Goal: Task Accomplishment & Management: Manage account settings

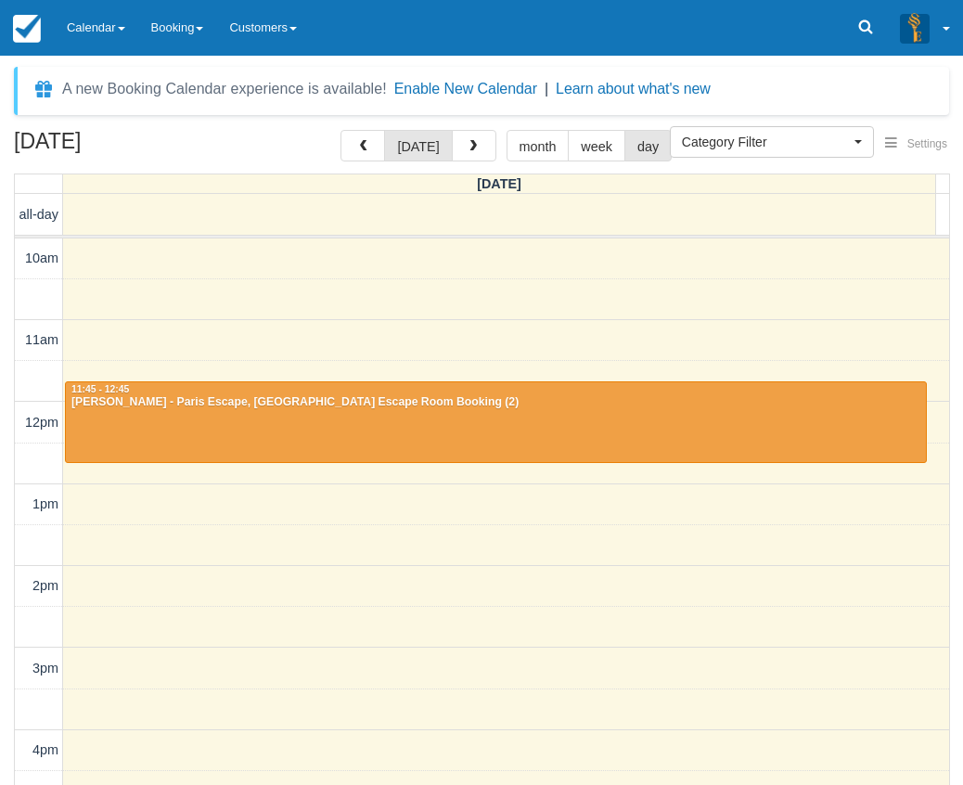
select select
click at [93, 29] on link "Calendar" at bounding box center [96, 28] width 84 height 56
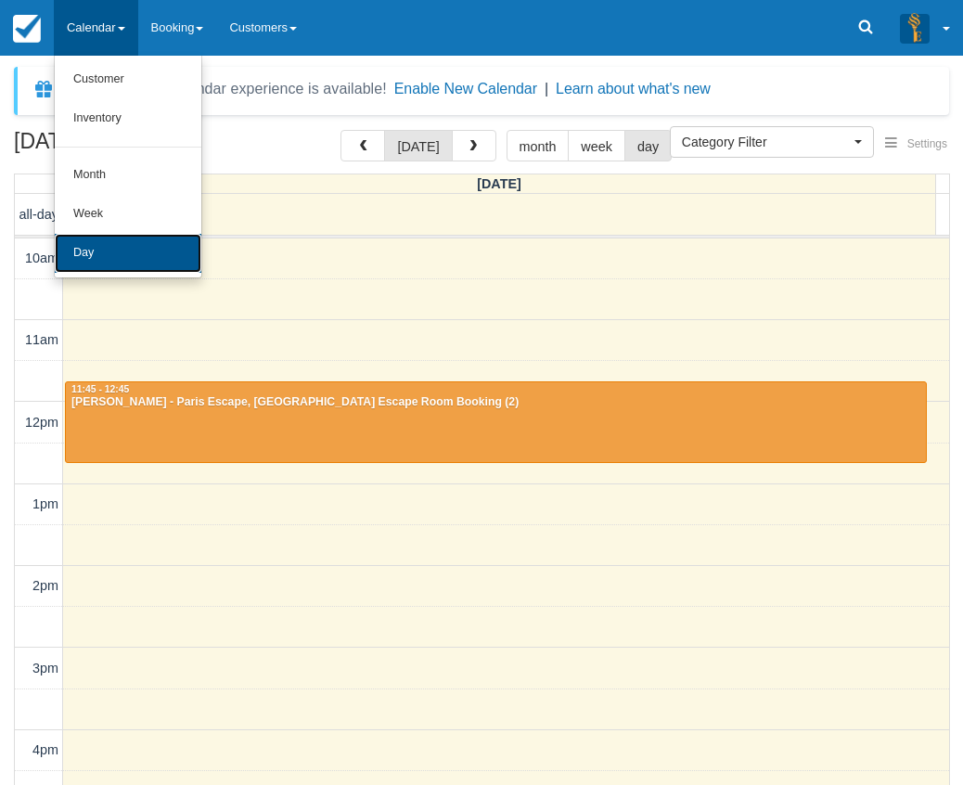
click at [137, 246] on link "Day" at bounding box center [128, 253] width 147 height 39
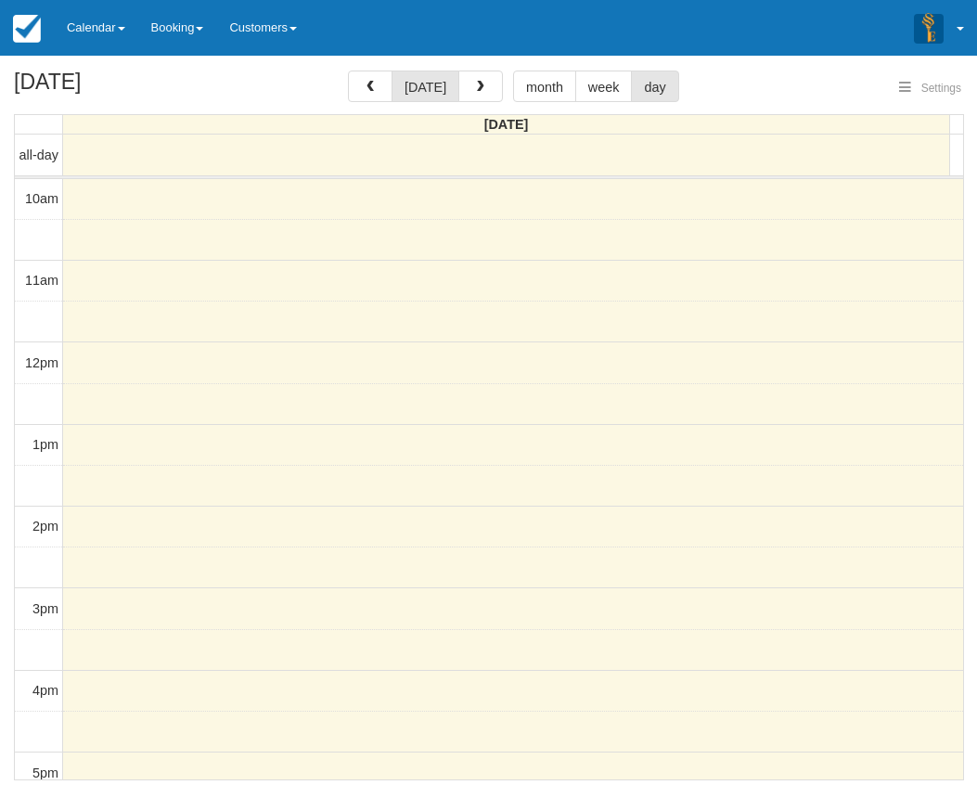
select select
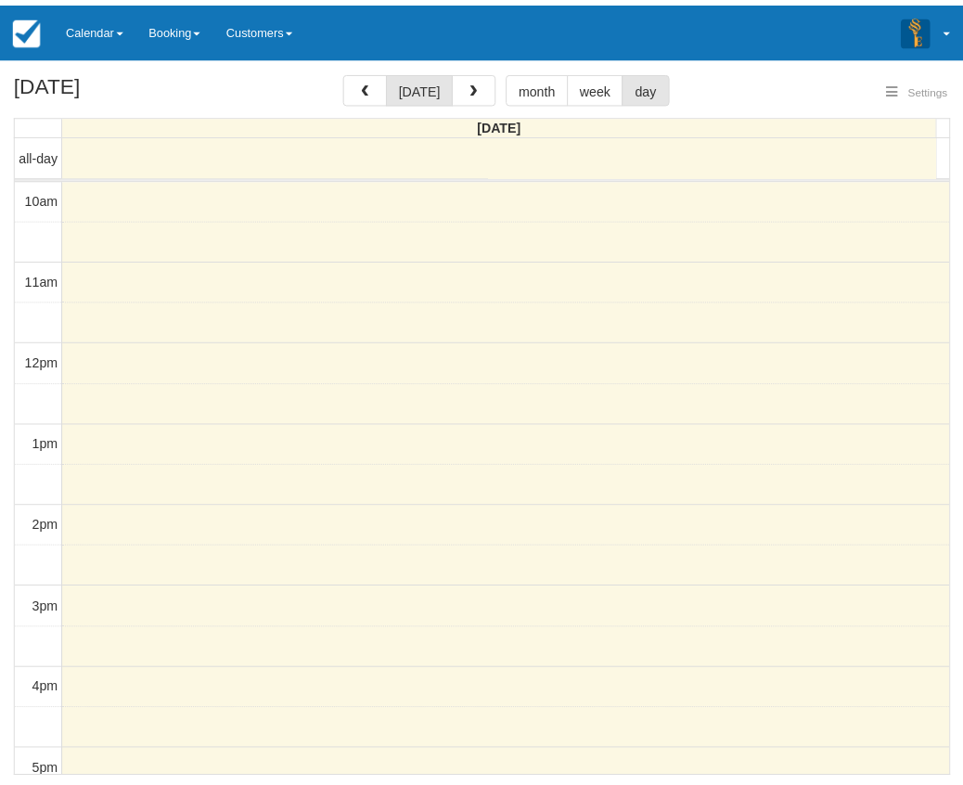
scroll to position [83, 0]
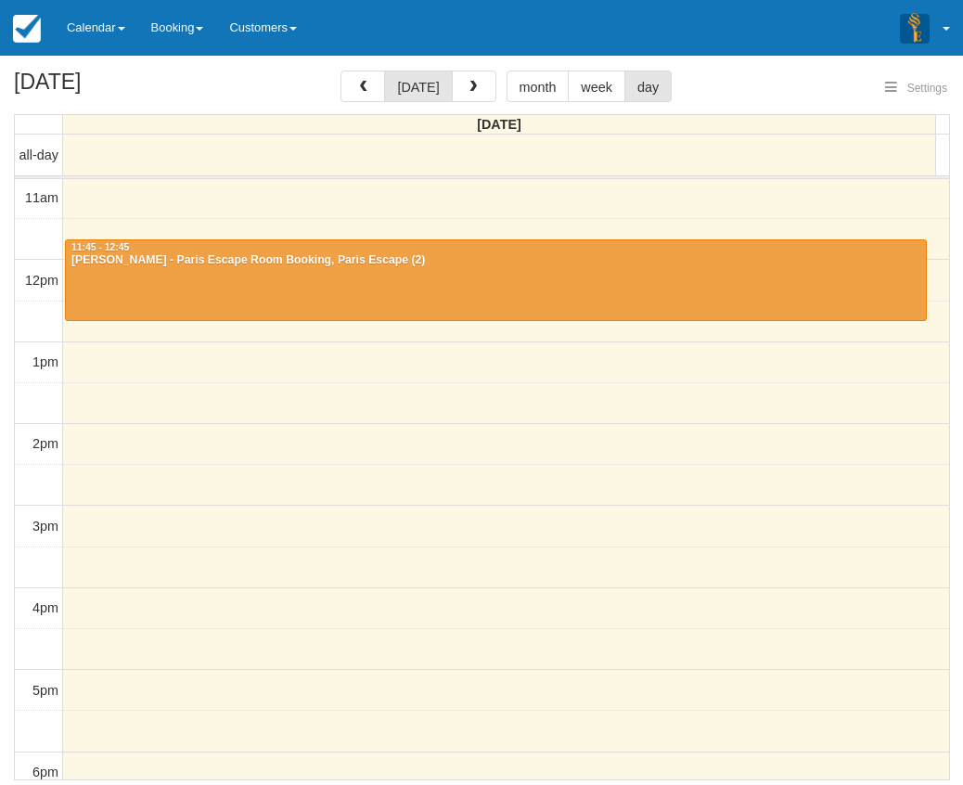
select select
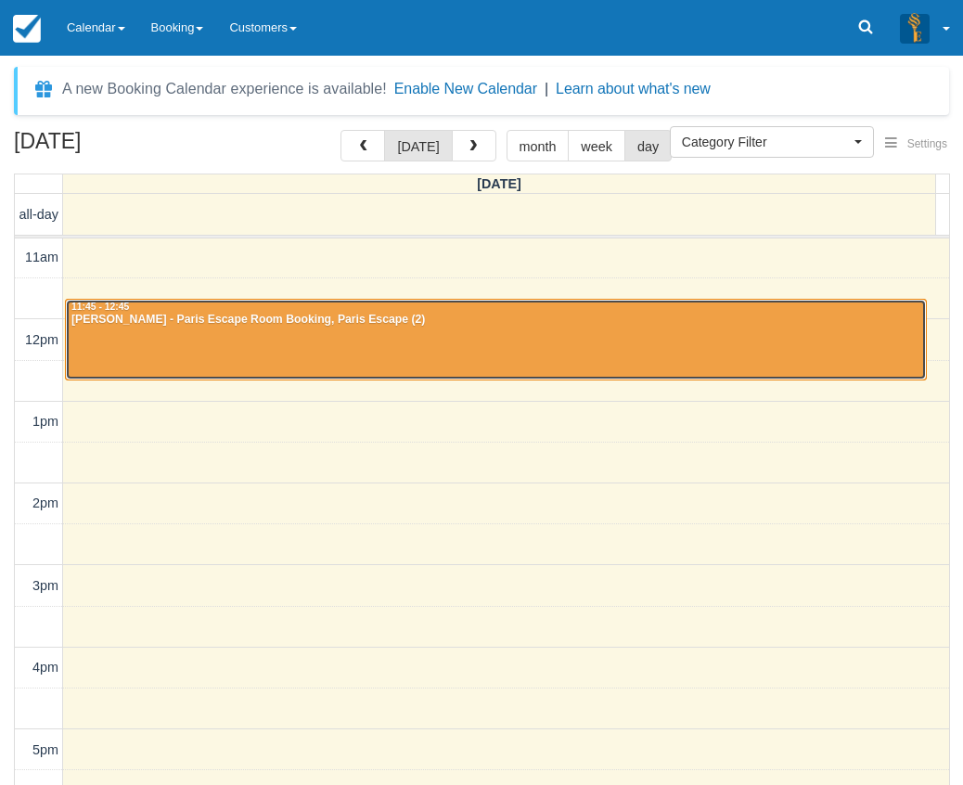
click at [354, 342] on div at bounding box center [496, 340] width 860 height 80
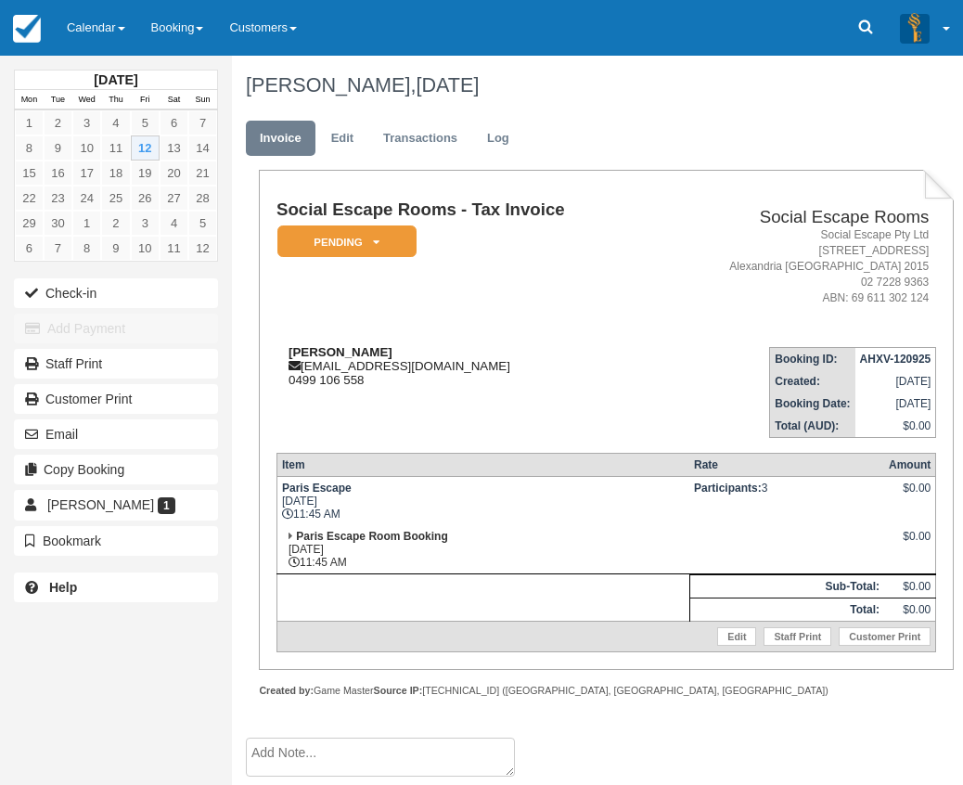
click at [390, 365] on div "[PERSON_NAME] [EMAIL_ADDRESS][DOMAIN_NAME] 0499 106 558" at bounding box center [465, 366] width 379 height 42
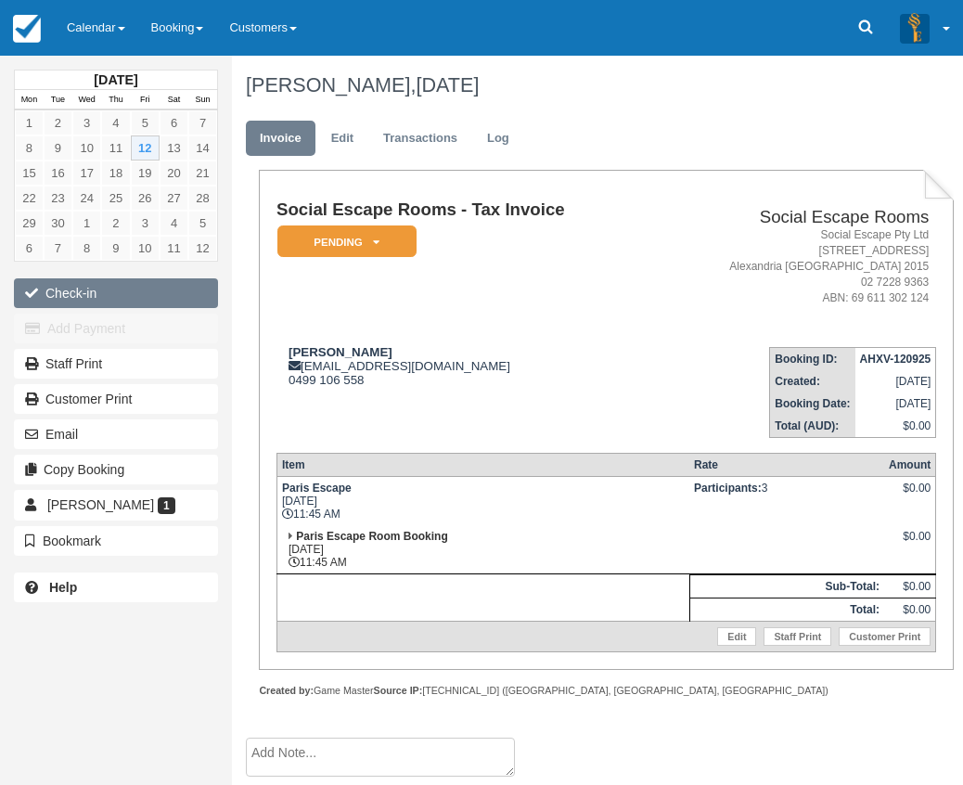
click at [131, 301] on button "Check-in" at bounding box center [116, 293] width 204 height 30
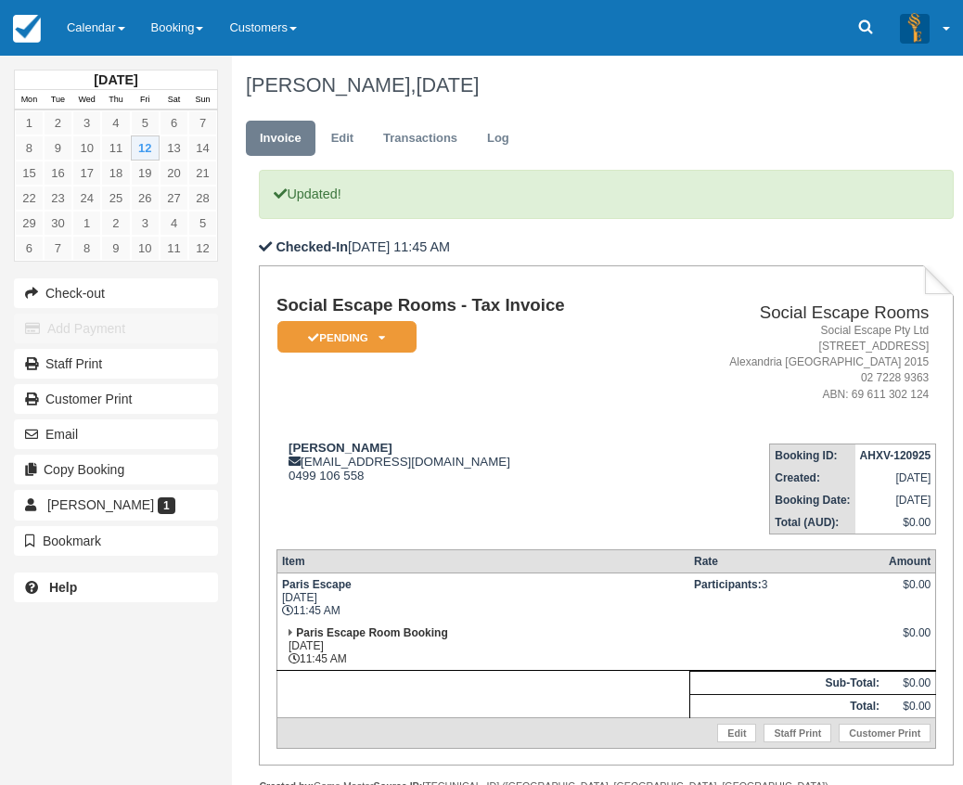
click at [499, 368] on td "Social Escape Rooms - Tax Invoice Pending   Reserved Deposit Paid Blocked for C…" at bounding box center [465, 362] width 379 height 132
click at [509, 377] on td "Social Escape Rooms - Tax Invoice Pending   Reserved Deposit Paid Blocked for C…" at bounding box center [465, 362] width 379 height 132
drag, startPoint x: 399, startPoint y: 489, endPoint x: 291, endPoint y: 449, distance: 114.8
click at [291, 449] on td "Lily Goldsbrough lilygoldsbrough5@gmail.com 0499 106 558" at bounding box center [465, 482] width 379 height 106
click at [291, 449] on strong "[PERSON_NAME]" at bounding box center [341, 448] width 104 height 14
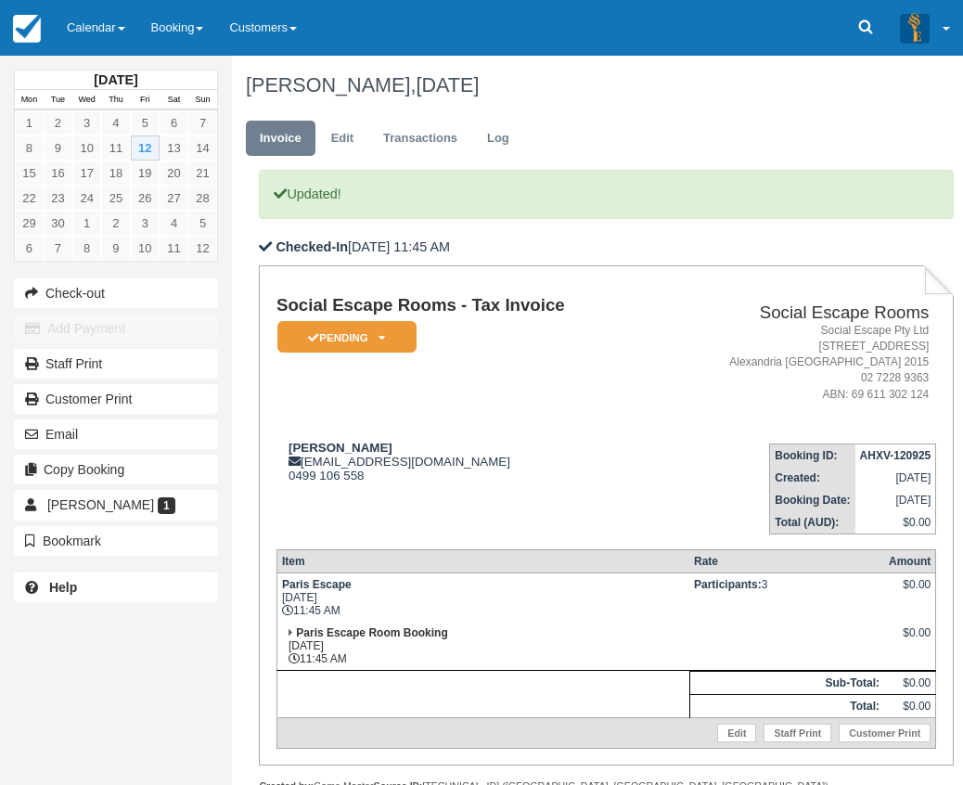
click at [375, 489] on td "Lily Goldsbrough lilygoldsbrough5@gmail.com 0499 106 558" at bounding box center [465, 482] width 379 height 106
click at [90, 20] on link "Calendar" at bounding box center [96, 28] width 84 height 56
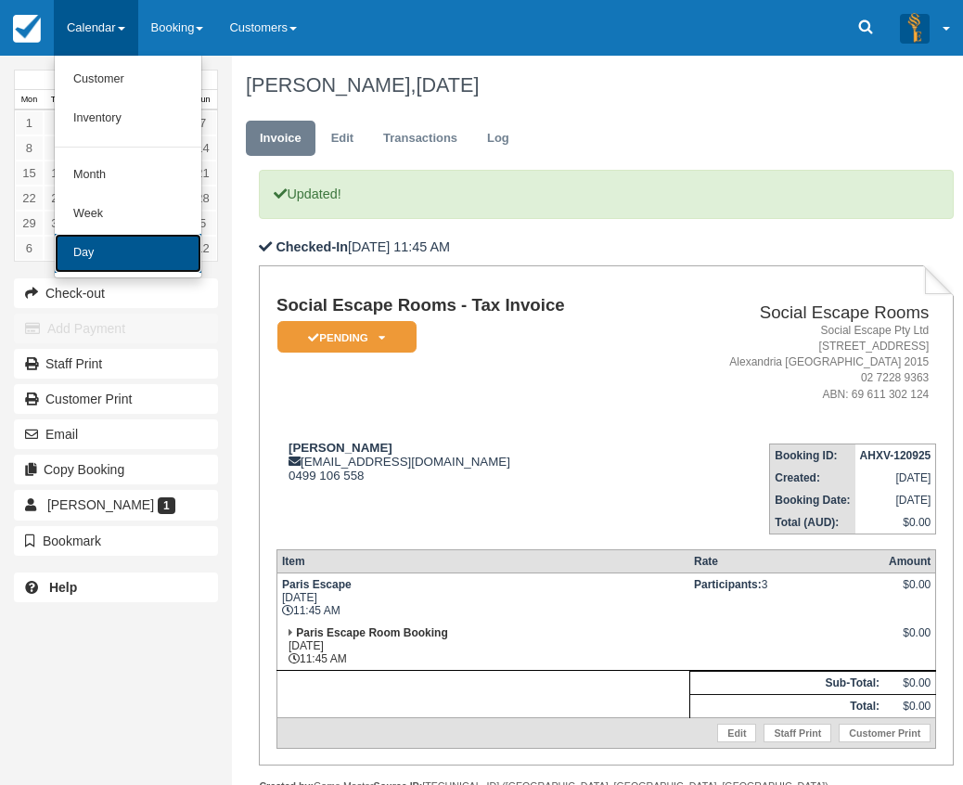
click at [153, 258] on link "Day" at bounding box center [128, 253] width 147 height 39
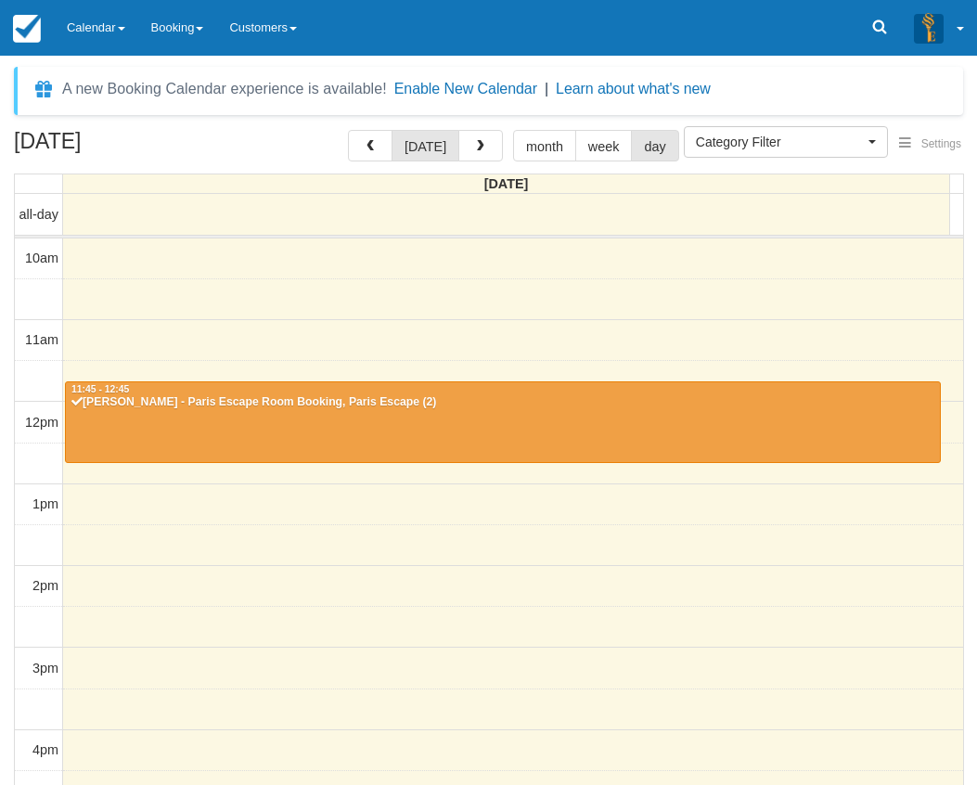
select select
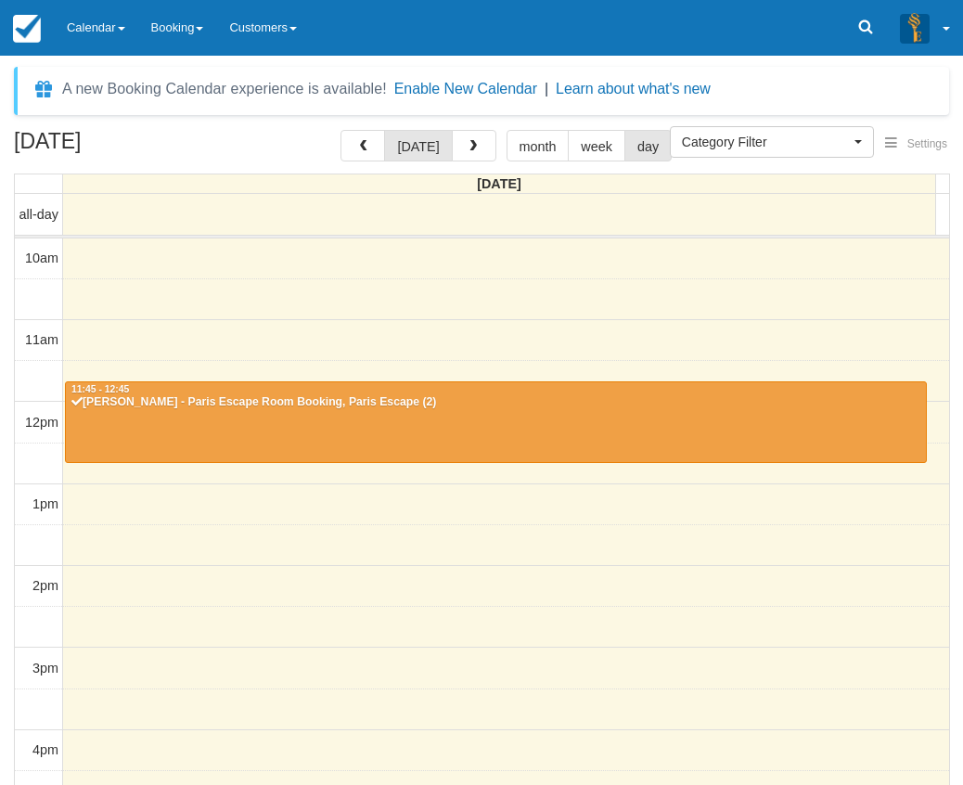
scroll to position [83, 0]
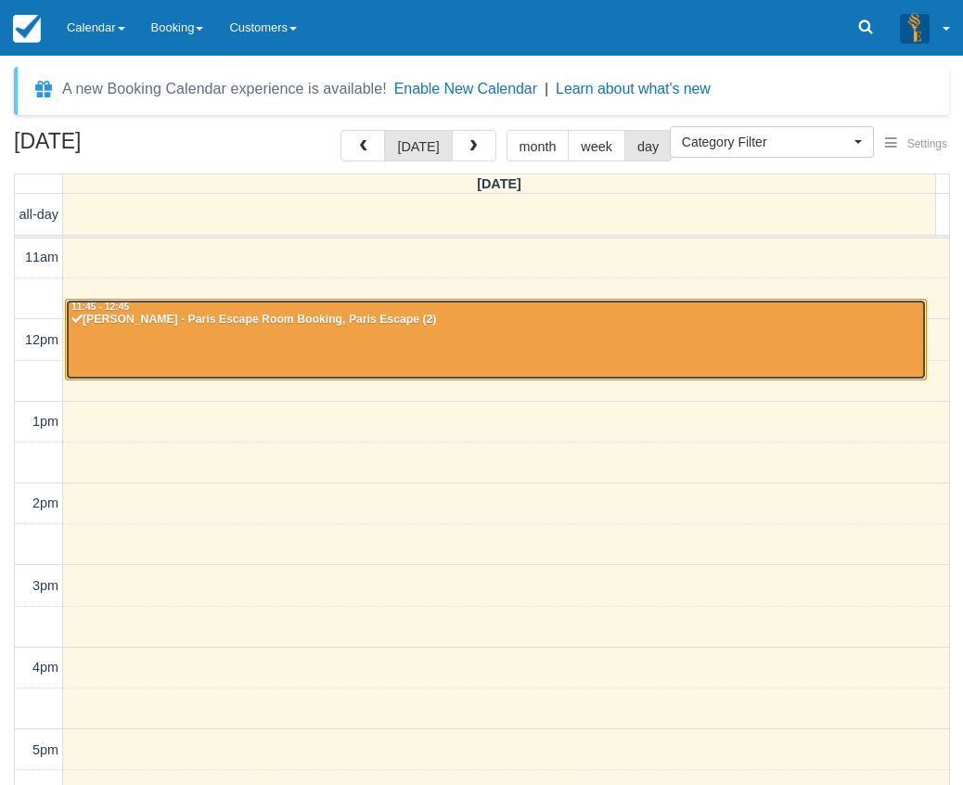
click at [618, 340] on div at bounding box center [496, 340] width 860 height 80
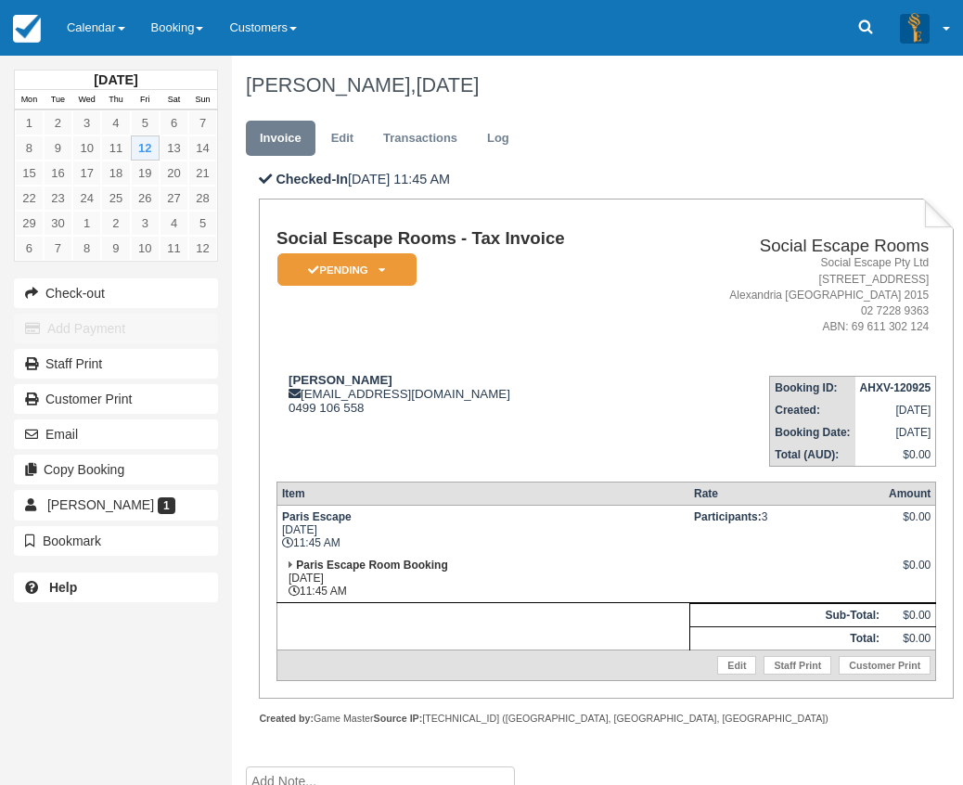
click at [418, 477] on div "Social Escape Rooms - Tax Invoice Pending   Reserved Deposit Paid Blocked for C…" at bounding box center [606, 455] width 660 height 452
click at [400, 272] on em "Pending" at bounding box center [346, 269] width 139 height 32
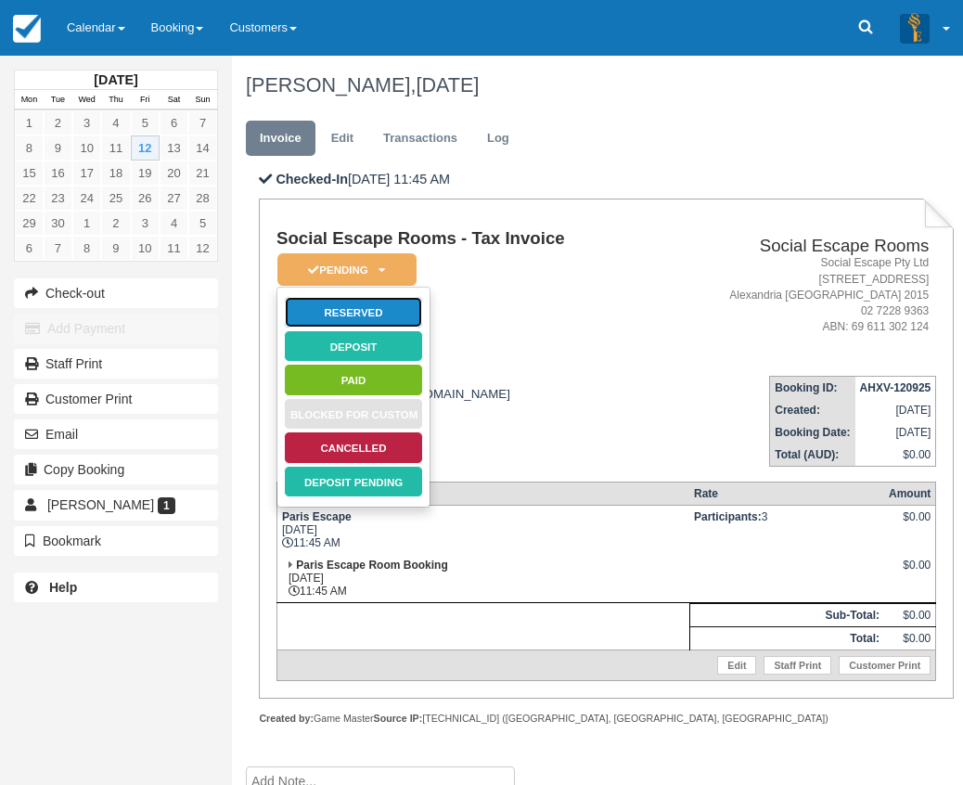
click at [398, 311] on link "Reserved" at bounding box center [353, 312] width 139 height 32
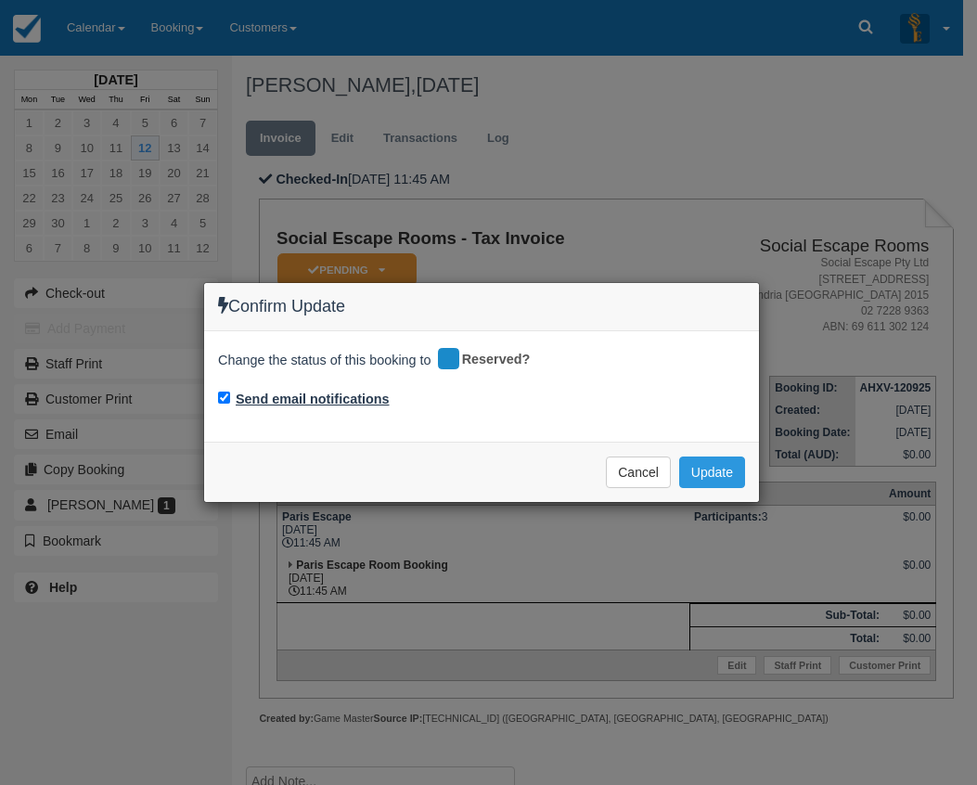
click at [379, 403] on label "Send email notifications" at bounding box center [313, 399] width 154 height 19
click at [230, 403] on input "Send email notifications" at bounding box center [224, 398] width 12 height 12
checkbox input "false"
click at [725, 472] on button "Update" at bounding box center [712, 472] width 66 height 32
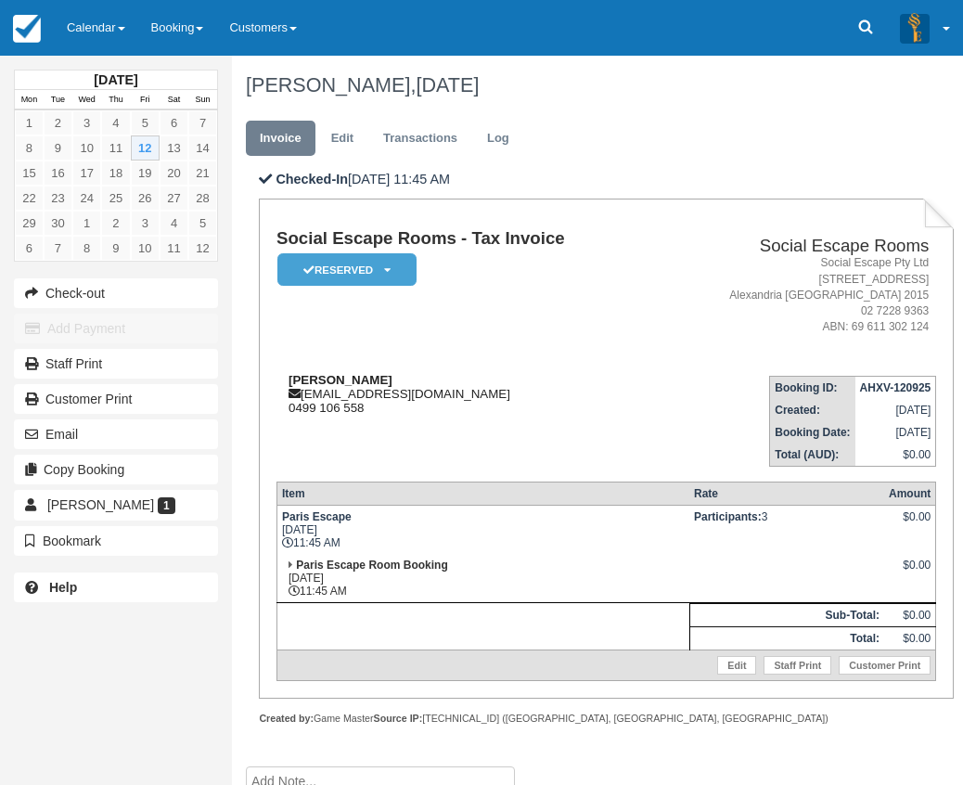
click at [584, 414] on div "Lily Goldsbrough lilygoldsbrough5@gmail.com 0499 106 558" at bounding box center [465, 394] width 379 height 42
click at [106, 27] on link "Calendar" at bounding box center [96, 28] width 84 height 56
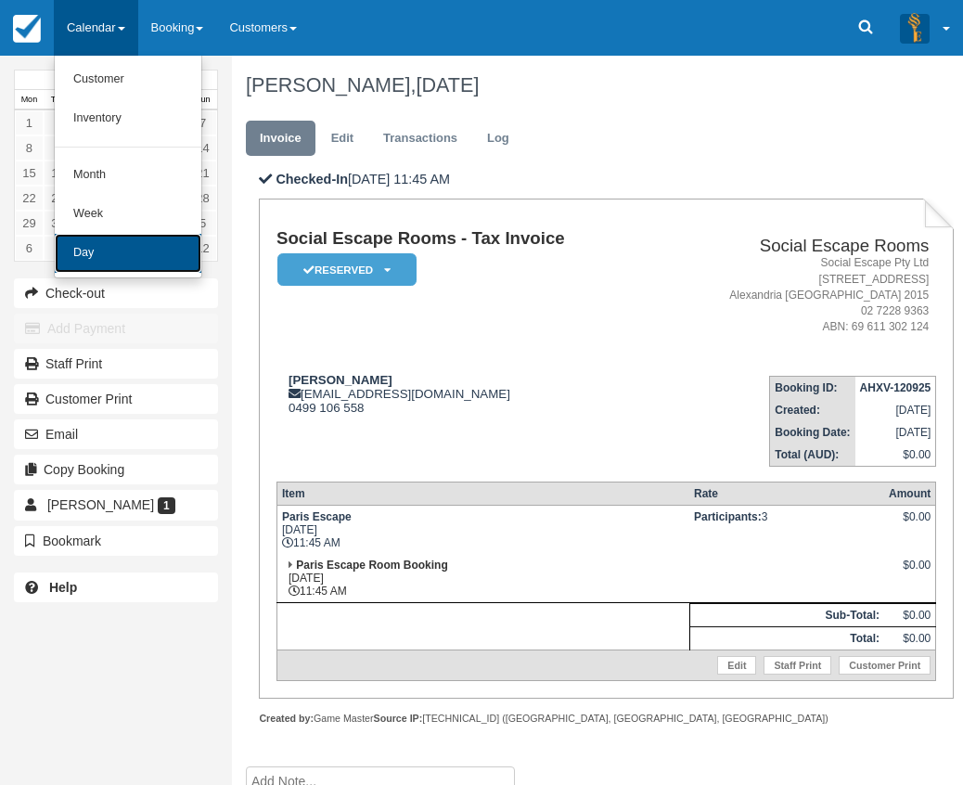
click at [154, 242] on link "Day" at bounding box center [128, 253] width 147 height 39
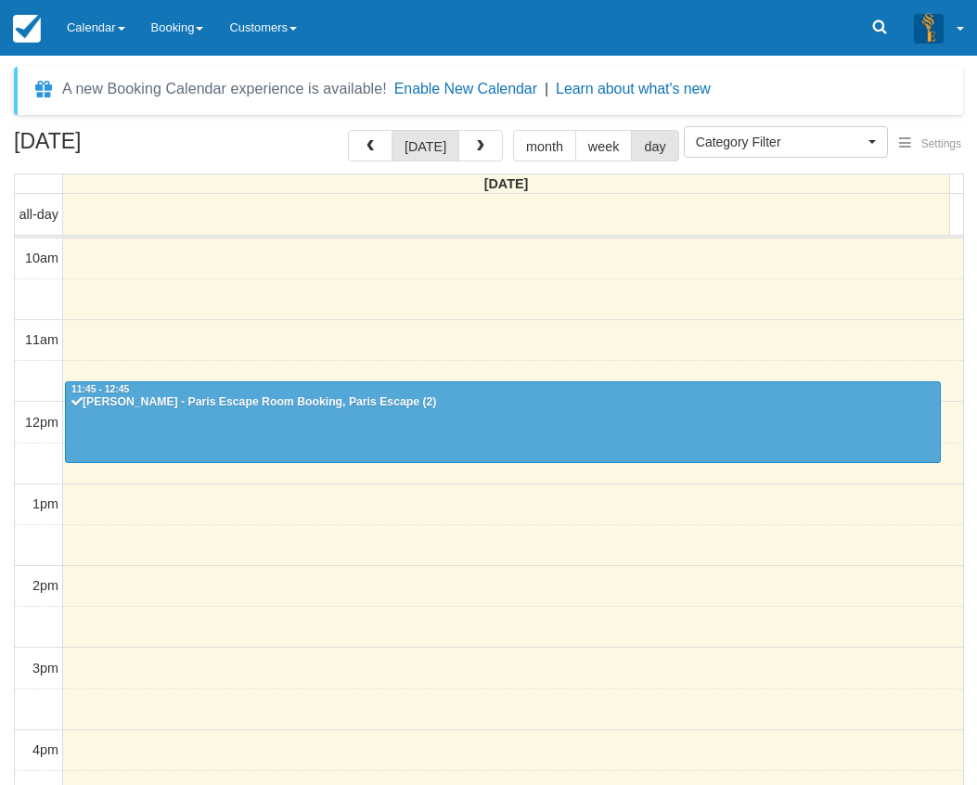
select select
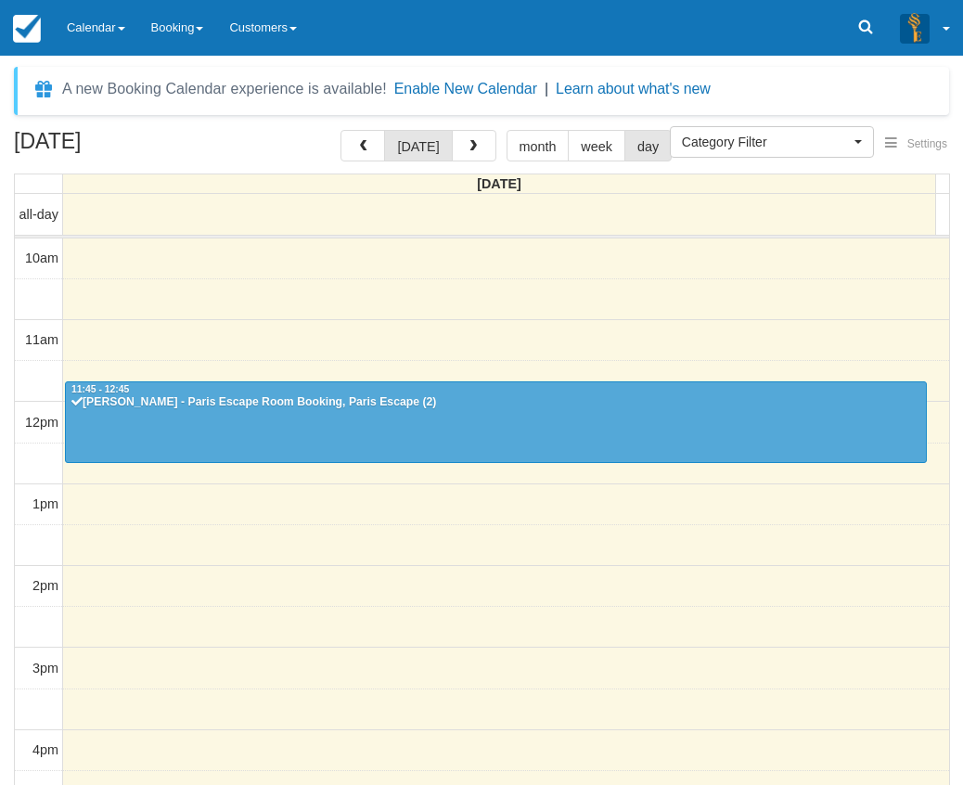
scroll to position [83, 0]
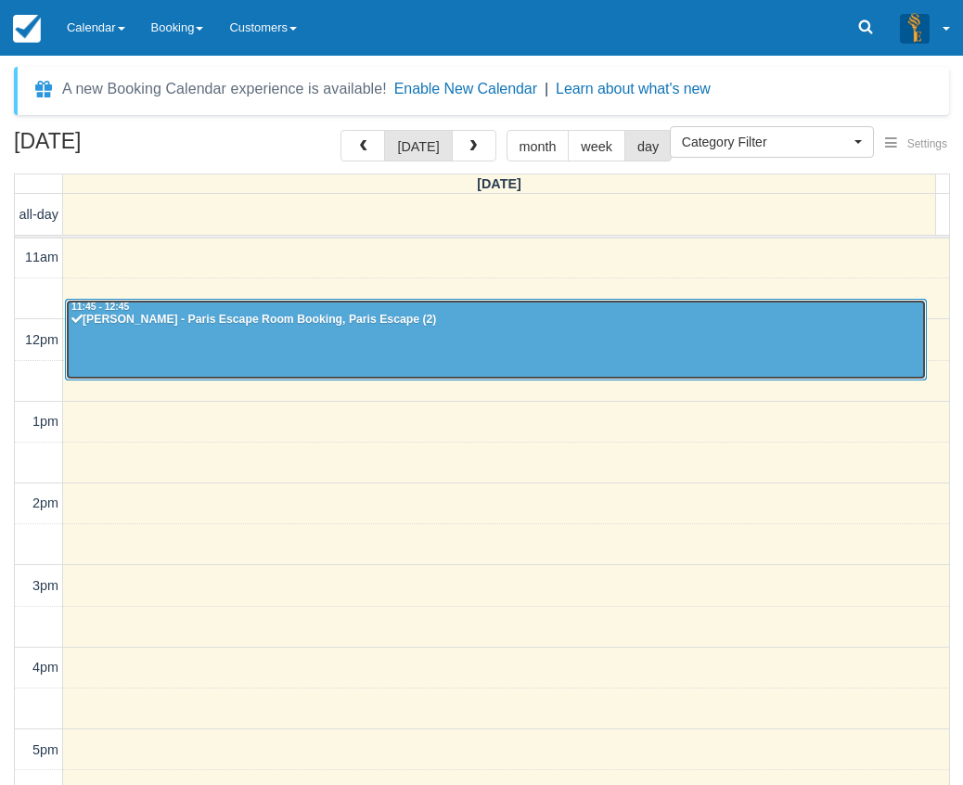
click at [570, 318] on div "Lily Goldsbrough - Paris Escape Room Booking, Paris Escape (2)" at bounding box center [496, 320] width 851 height 15
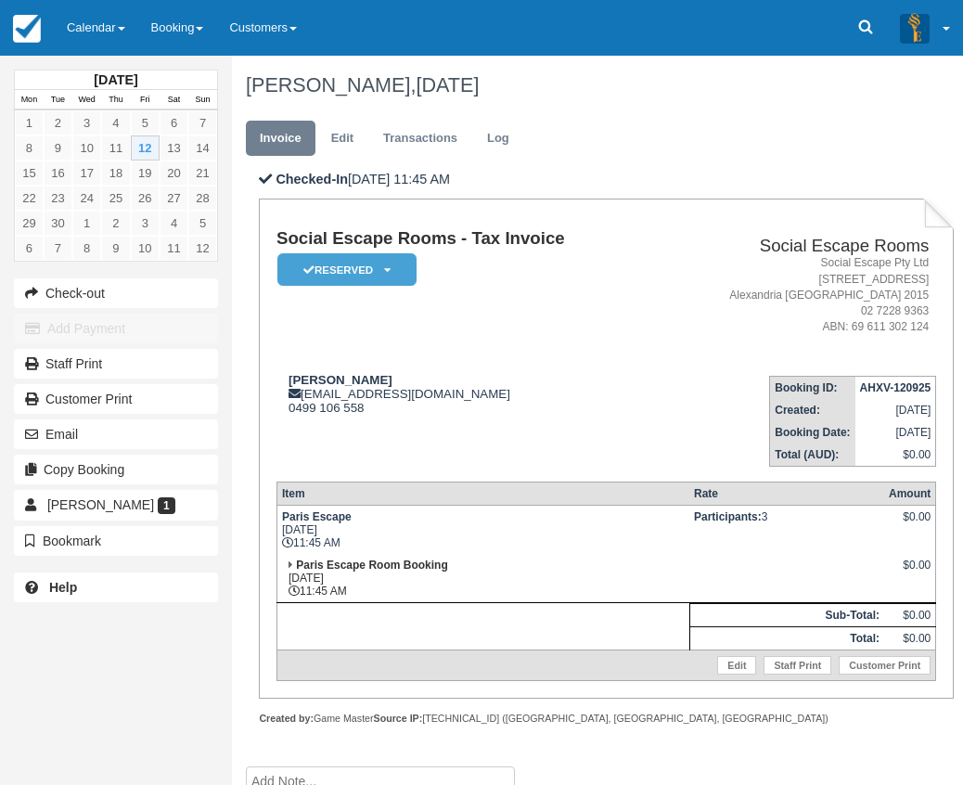
click at [533, 330] on td "Social Escape Rooms - Tax Invoice Reserved   Pending Deposit Paid Blocked for C…" at bounding box center [465, 295] width 379 height 132
click at [405, 276] on em "Reserved" at bounding box center [346, 269] width 139 height 32
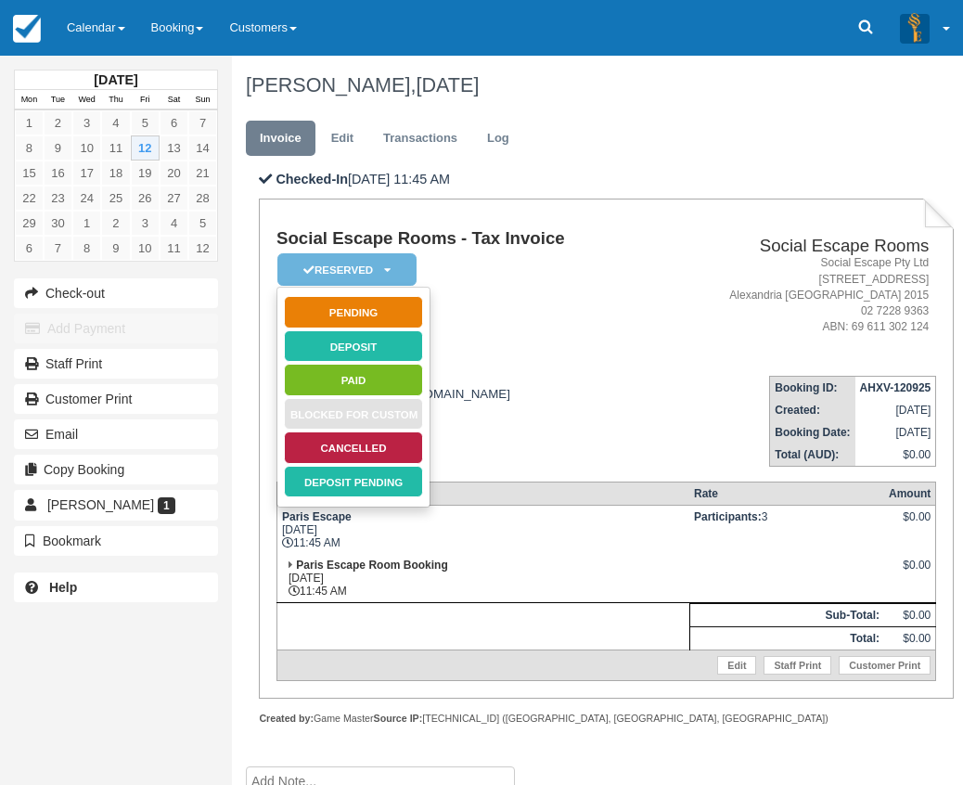
click at [535, 325] on td "Social Escape Rooms - Tax Invoice Reserved   Pending Deposit Paid Blocked for C…" at bounding box center [465, 295] width 379 height 132
click at [546, 311] on td "Social Escape Rooms - Tax Invoice Reserved   Pending Deposit Paid Blocked for C…" at bounding box center [465, 295] width 379 height 132
click at [385, 266] on icon at bounding box center [387, 269] width 6 height 11
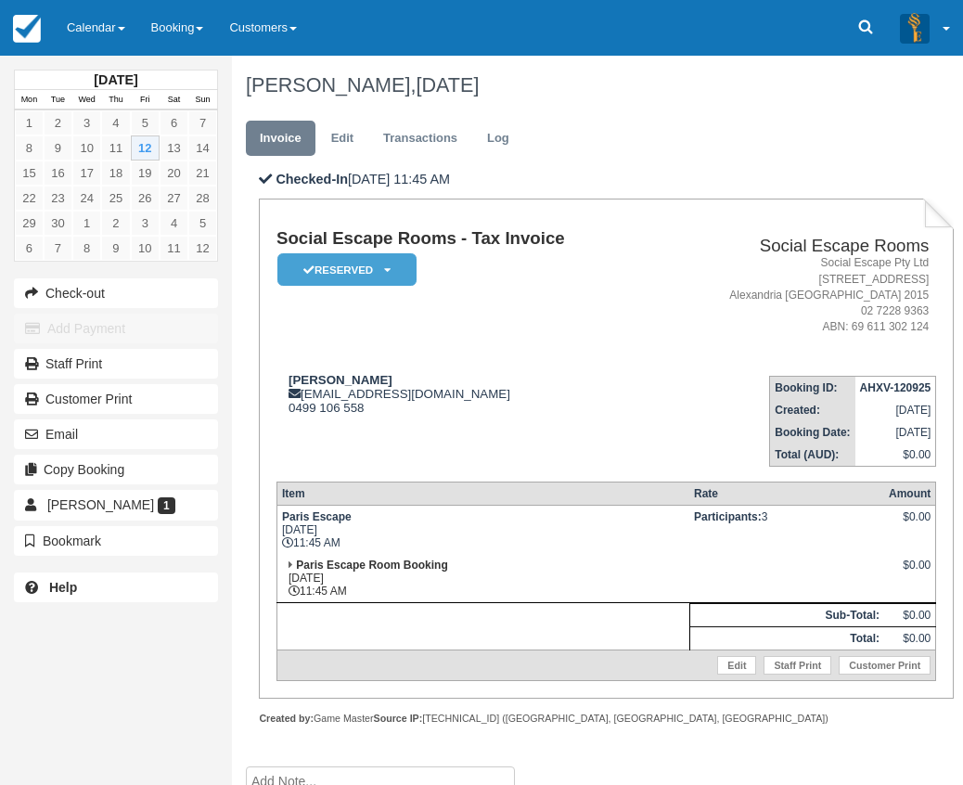
click at [751, 502] on th "Rate" at bounding box center [786, 493] width 195 height 23
click at [104, 20] on link "Calendar" at bounding box center [96, 28] width 84 height 56
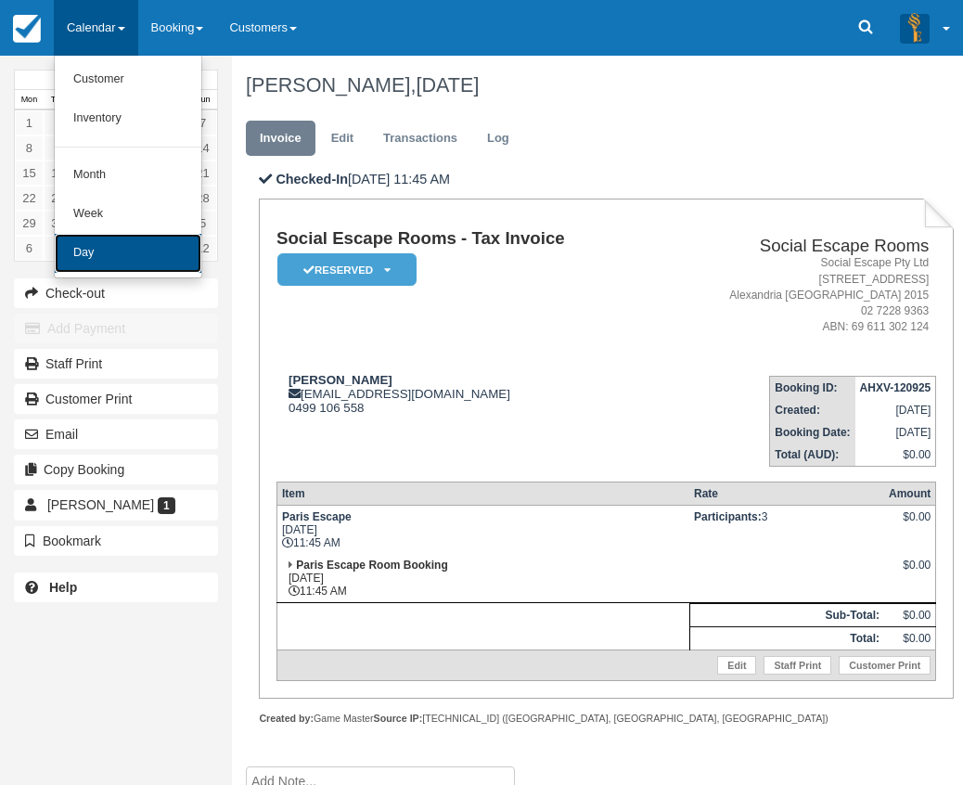
click at [143, 244] on link "Day" at bounding box center [128, 253] width 147 height 39
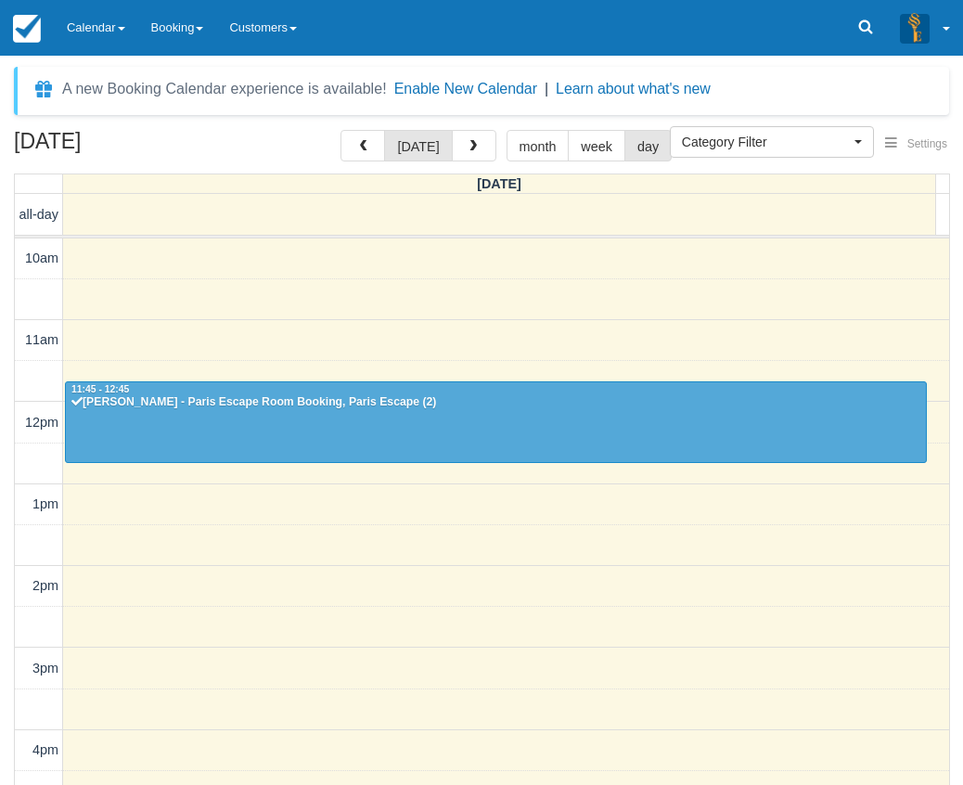
select select
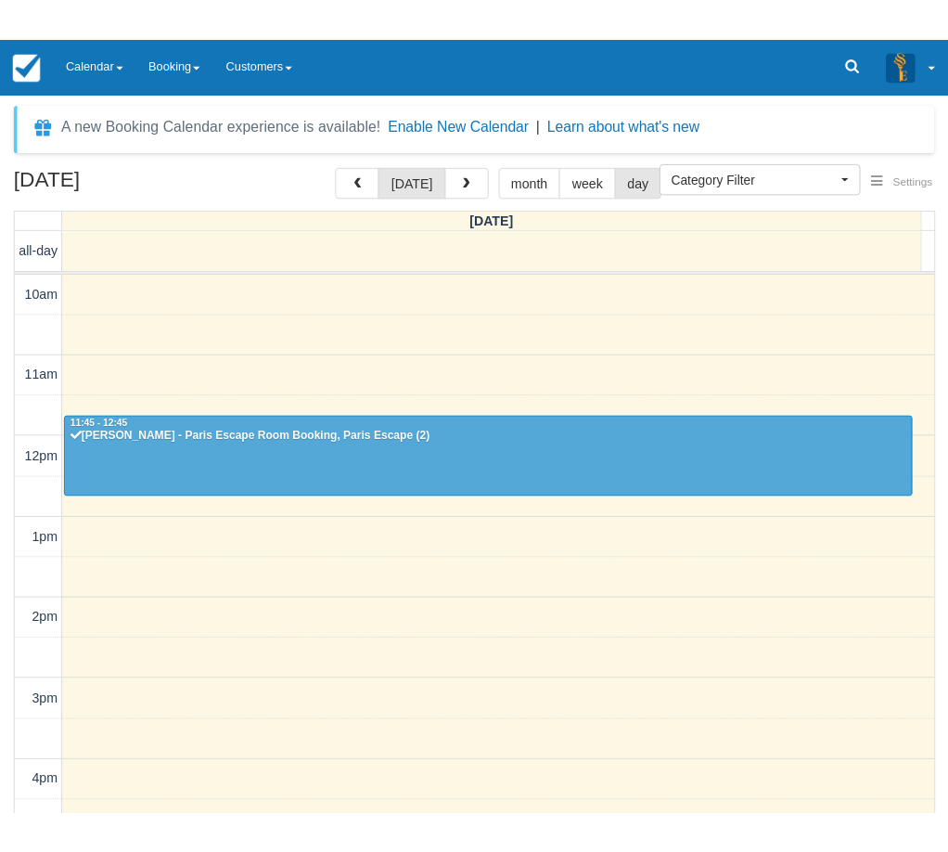
scroll to position [83, 0]
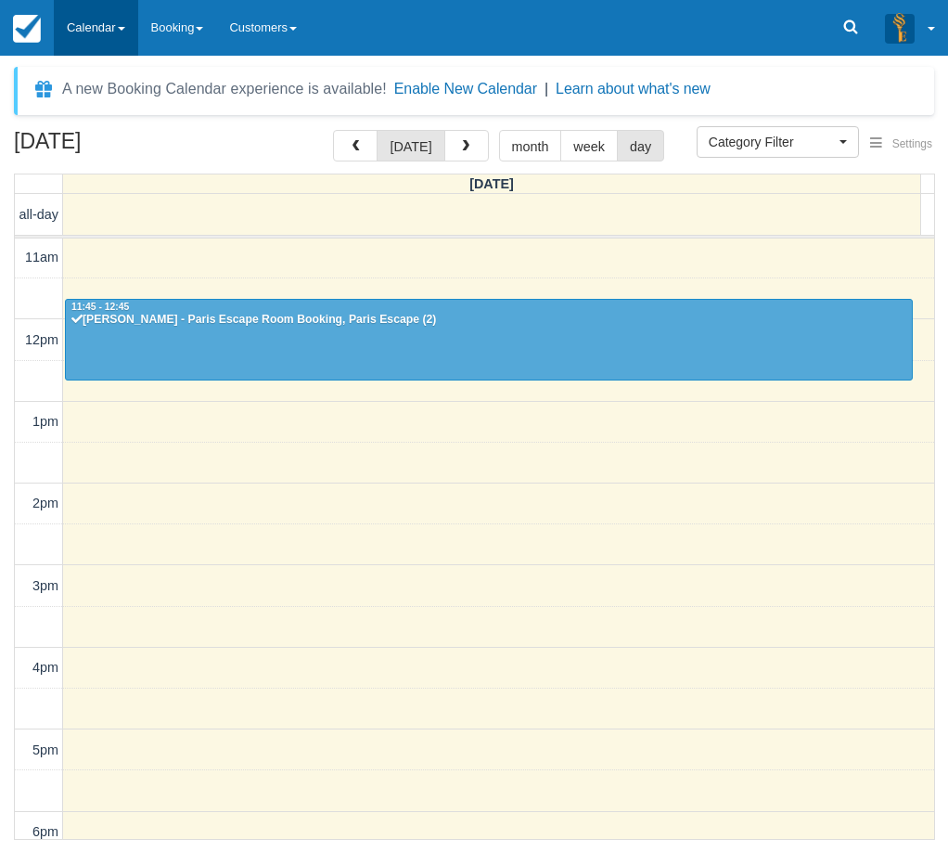
click at [75, 25] on link "Calendar" at bounding box center [96, 28] width 84 height 56
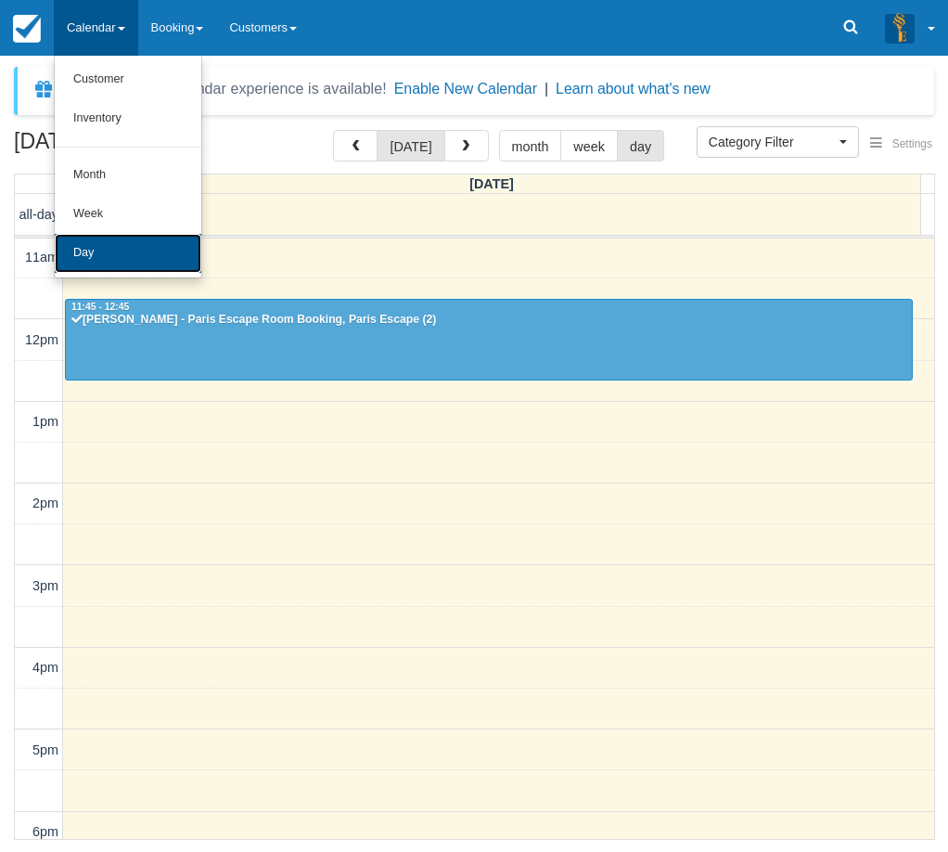
click at [120, 256] on link "Day" at bounding box center [128, 253] width 147 height 39
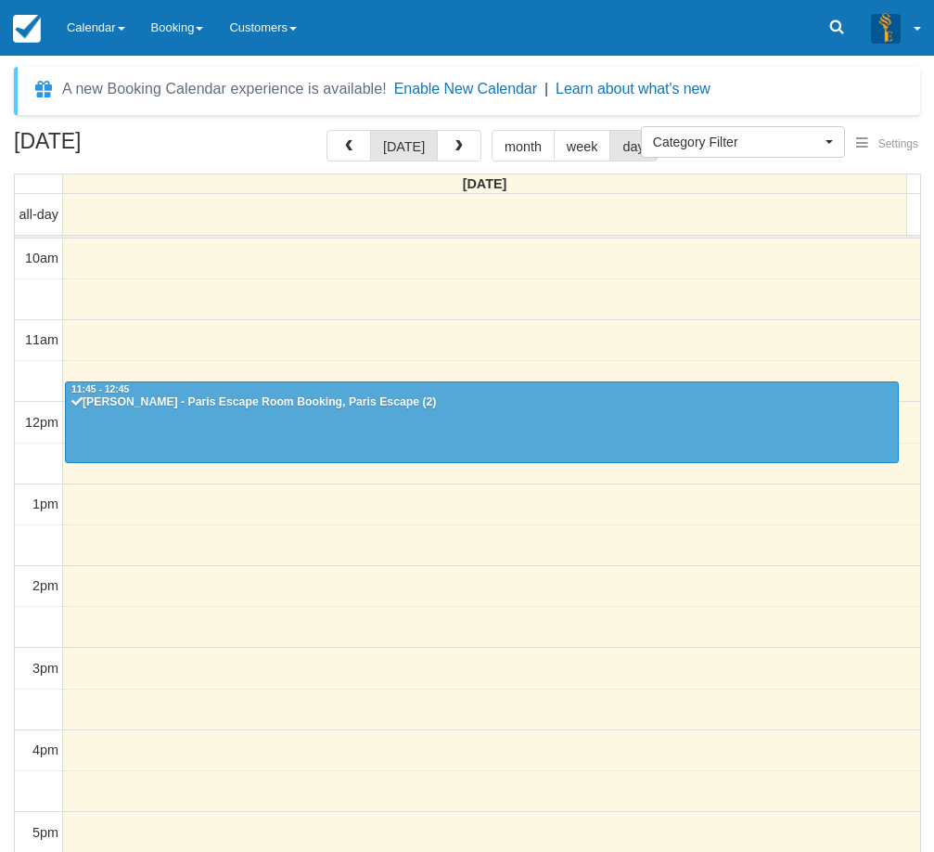
select select
